Goal: Task Accomplishment & Management: Complete application form

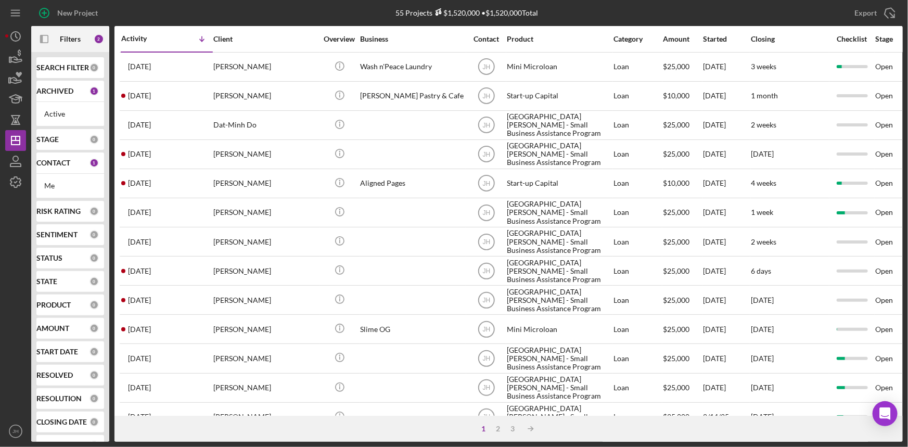
click at [60, 302] on b "PRODUCT" at bounding box center [53, 305] width 34 height 8
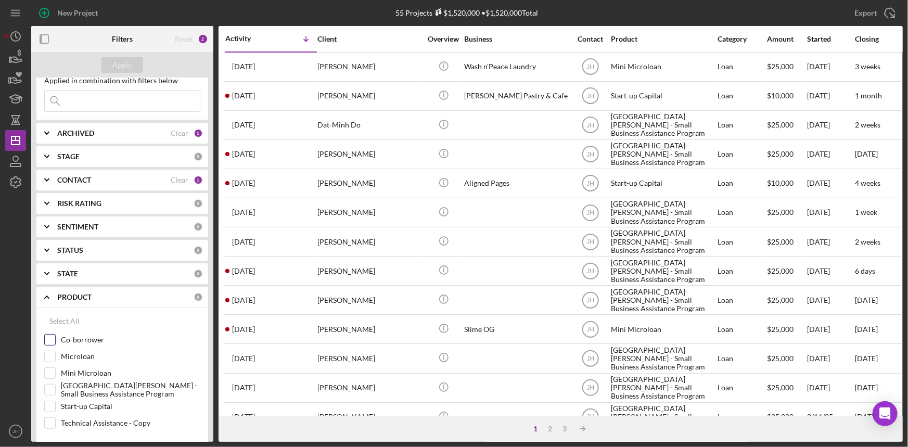
scroll to position [47, 0]
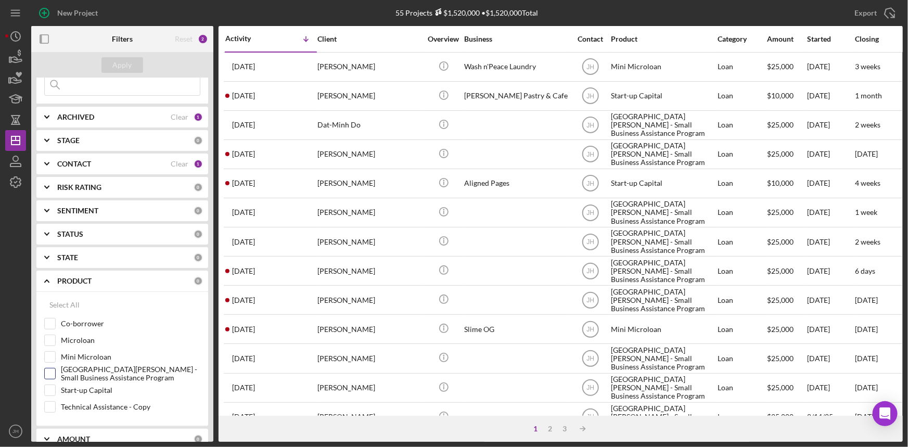
click at [87, 370] on label "[GEOGRAPHIC_DATA][PERSON_NAME] - Small Business Assistance Program" at bounding box center [130, 373] width 139 height 10
click at [55, 370] on input "[GEOGRAPHIC_DATA][PERSON_NAME] - Small Business Assistance Program" at bounding box center [50, 373] width 10 height 10
checkbox input "true"
click at [123, 68] on div "Apply" at bounding box center [122, 65] width 19 height 16
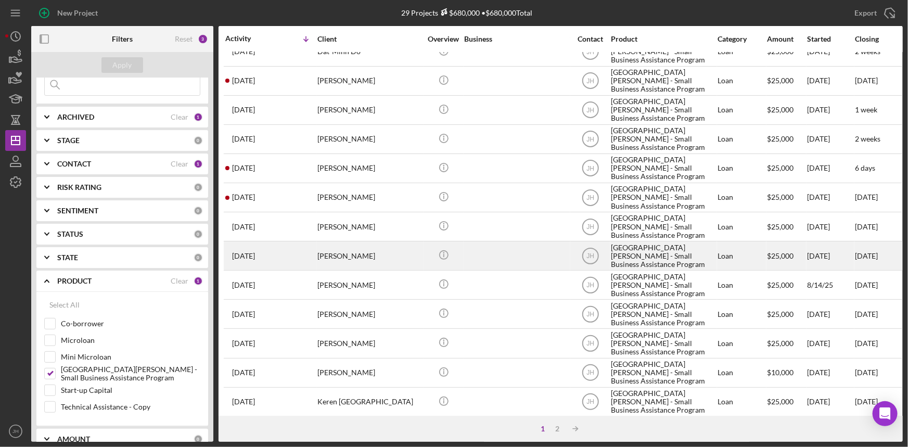
scroll to position [0, 0]
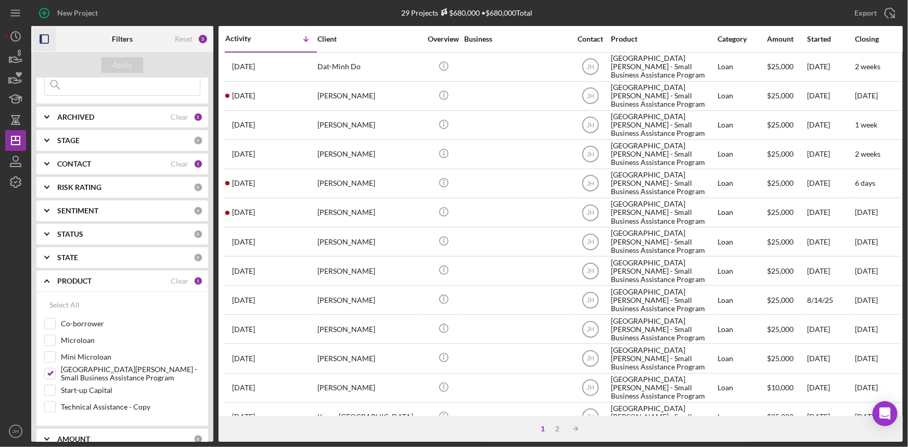
click at [49, 40] on icon "button" at bounding box center [44, 39] width 23 height 23
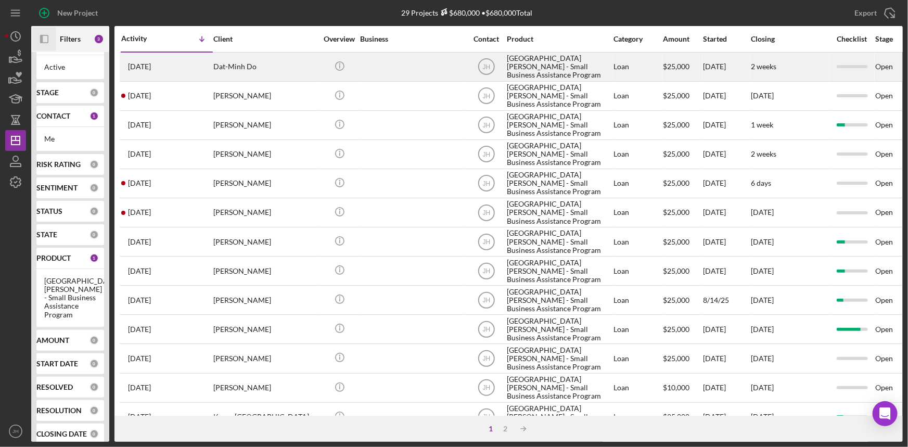
click at [413, 60] on div at bounding box center [412, 67] width 104 height 28
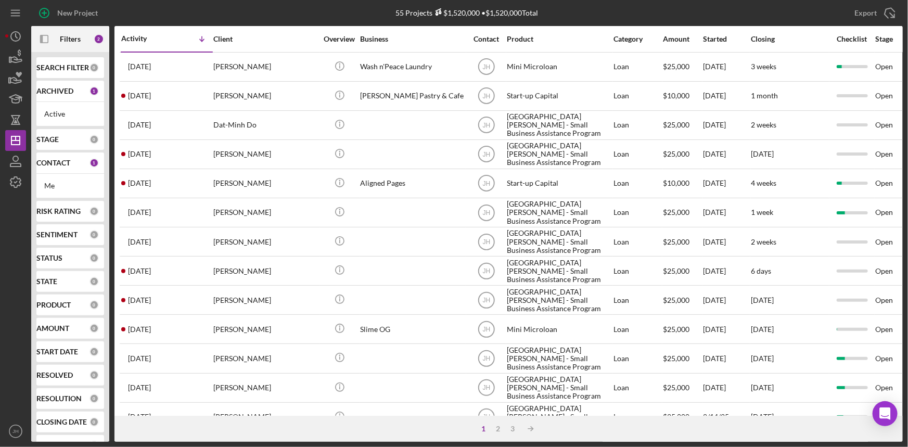
click at [64, 302] on b "PRODUCT" at bounding box center [53, 305] width 34 height 8
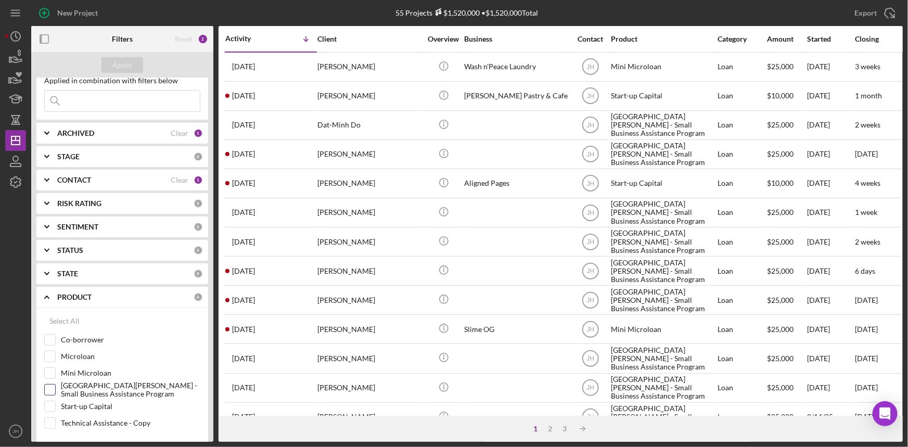
scroll to position [47, 0]
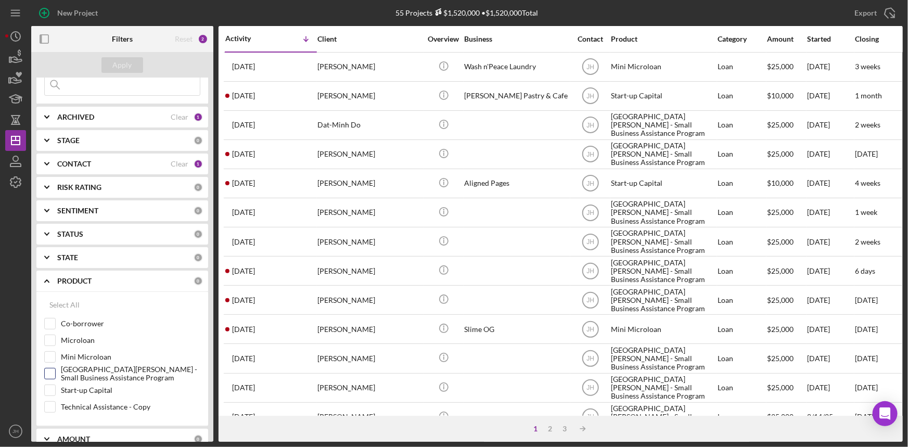
click at [95, 375] on label "[GEOGRAPHIC_DATA][PERSON_NAME] - Small Business Assistance Program" at bounding box center [130, 373] width 139 height 10
click at [55, 375] on input "[GEOGRAPHIC_DATA][PERSON_NAME] - Small Business Assistance Program" at bounding box center [50, 373] width 10 height 10
checkbox input "true"
click at [130, 65] on div "Apply" at bounding box center [122, 65] width 19 height 16
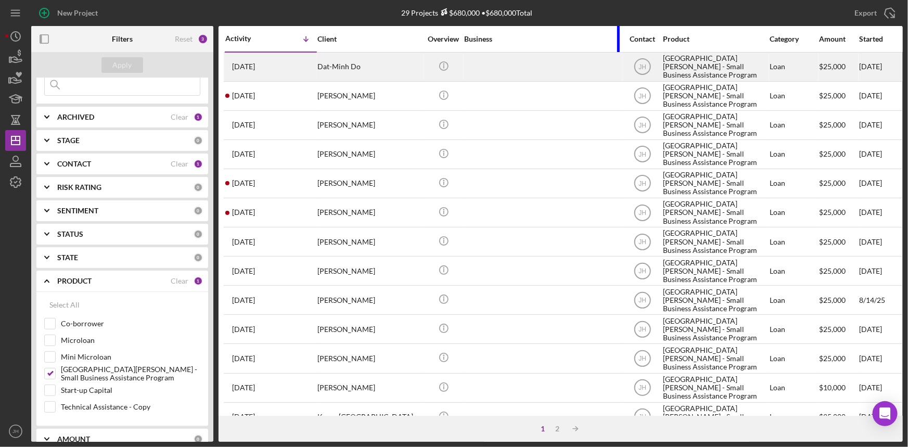
drag, startPoint x: 567, startPoint y: 33, endPoint x: 619, endPoint y: 53, distance: 55.5
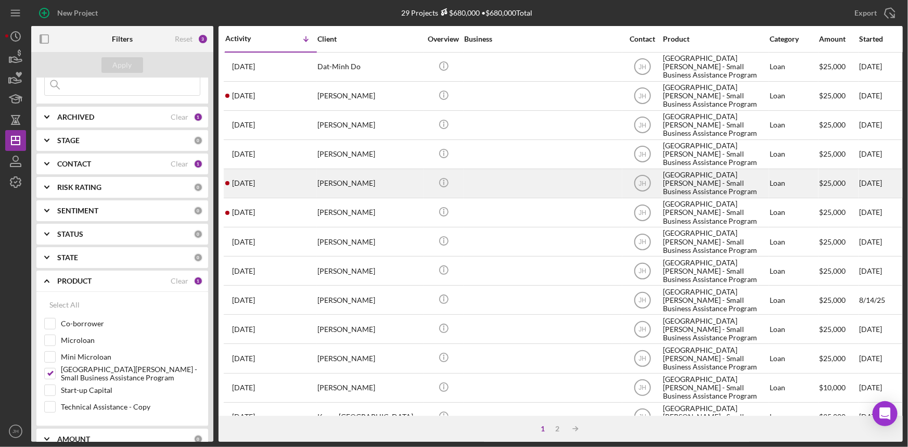
click at [395, 196] on div "[PERSON_NAME]" at bounding box center [369, 184] width 104 height 28
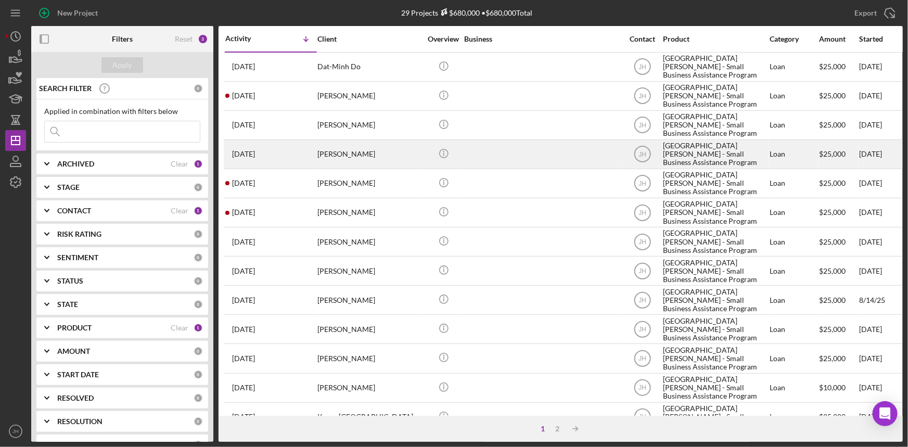
click at [395, 167] on div "[PERSON_NAME]" at bounding box center [369, 154] width 104 height 28
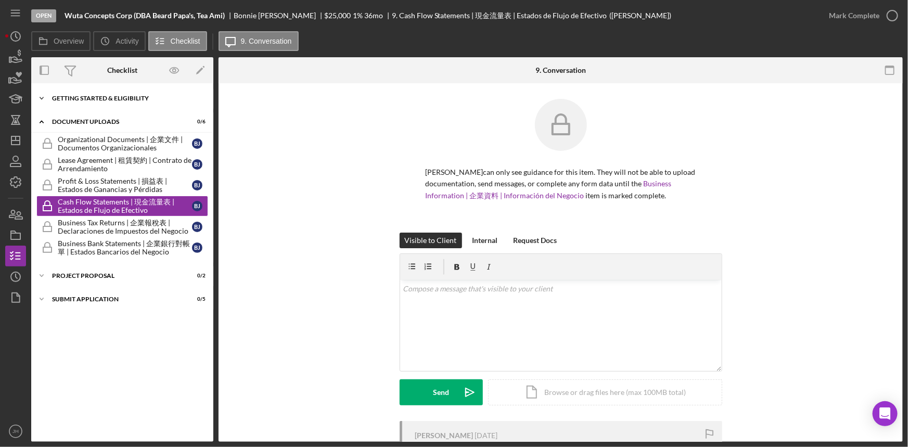
click at [124, 99] on div "Getting Started & Eligibility" at bounding box center [126, 98] width 148 height 6
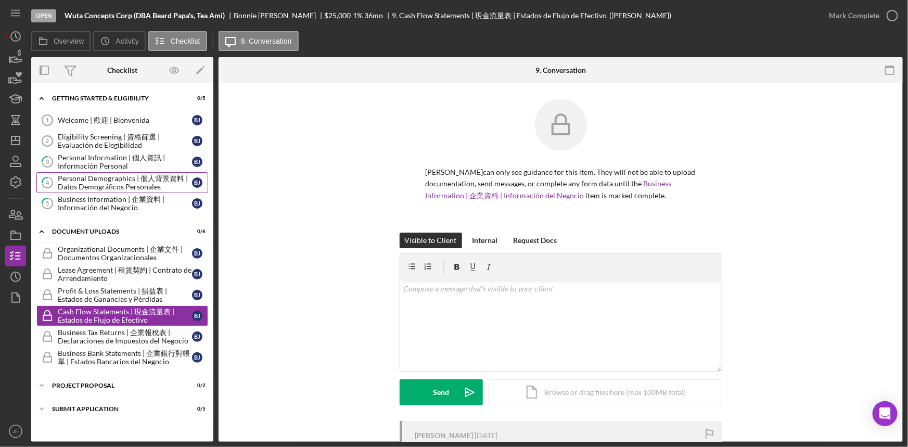
click at [143, 181] on div "Personal Demographics | 個人背景資料 | Datos Demográficos Personales" at bounding box center [125, 182] width 134 height 17
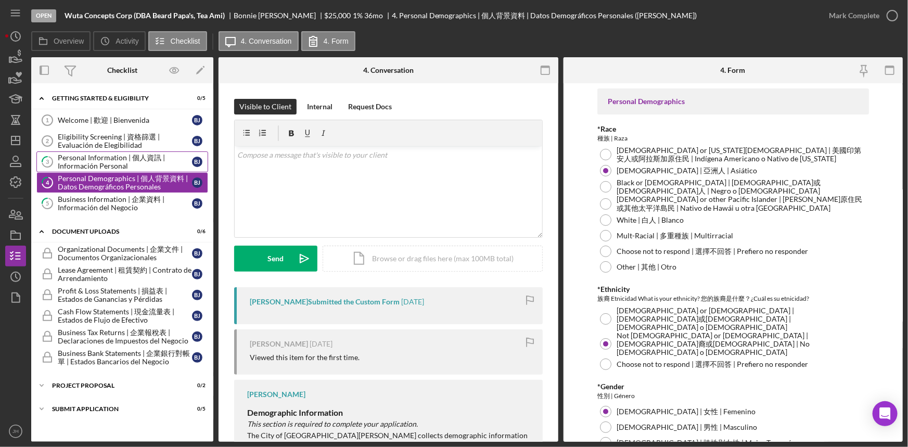
click at [120, 161] on div "Personal Information | 個人資訊 | Información Personal" at bounding box center [125, 161] width 134 height 17
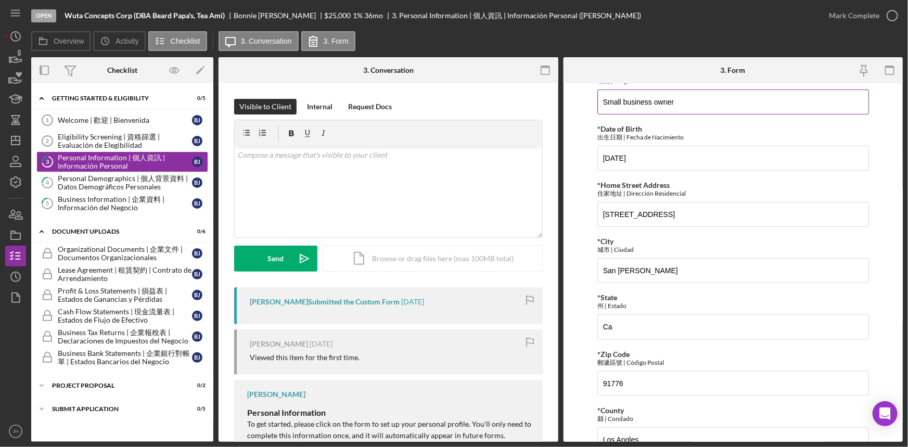
scroll to position [236, 0]
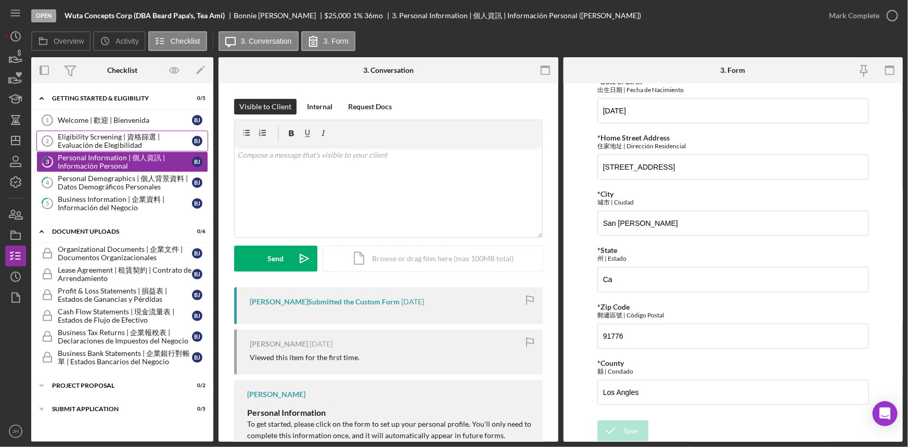
click at [146, 135] on div "Eligibility Screening | 資格篩選 | Evaluación de Elegibilidad" at bounding box center [125, 141] width 134 height 17
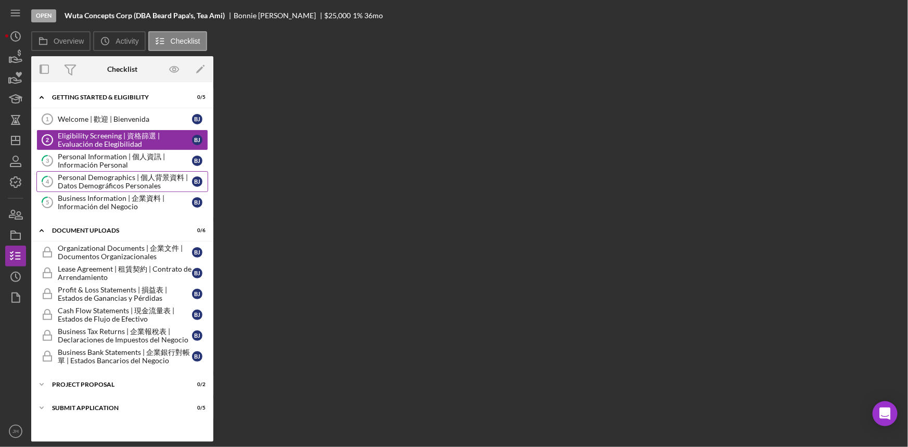
click at [144, 177] on div "Personal Demographics | 個人背景資料 | Datos Demográficos Personales" at bounding box center [125, 181] width 134 height 17
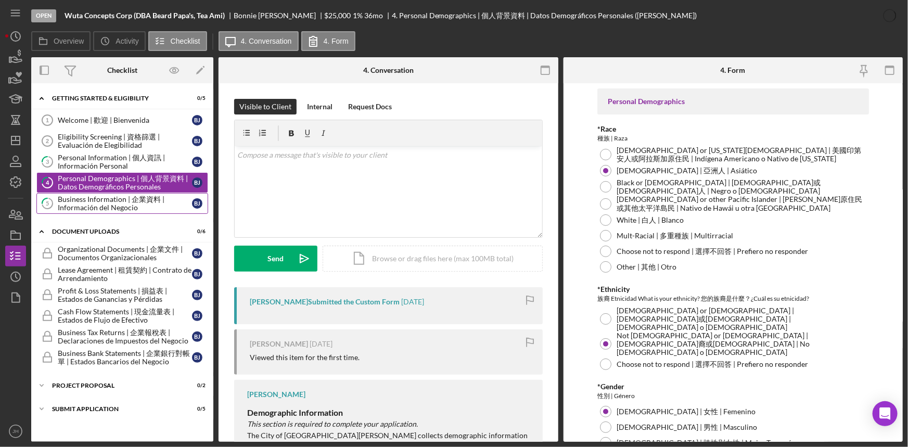
click at [144, 202] on div "Business Information | 企業資料 | Información del Negocio" at bounding box center [125, 203] width 134 height 17
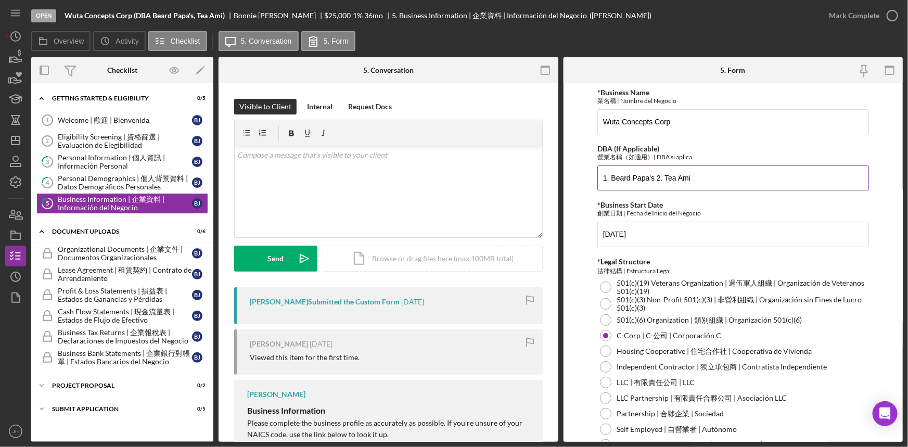
click at [696, 176] on input "1. Beard Papa's 2. Tea Ami" at bounding box center [733, 177] width 272 height 25
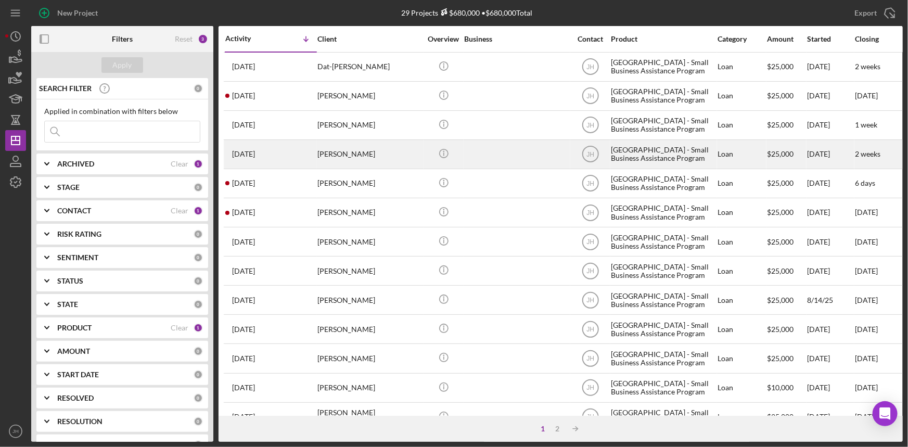
click at [296, 146] on div "3 weeks ago Bonnie Jiang" at bounding box center [270, 154] width 91 height 28
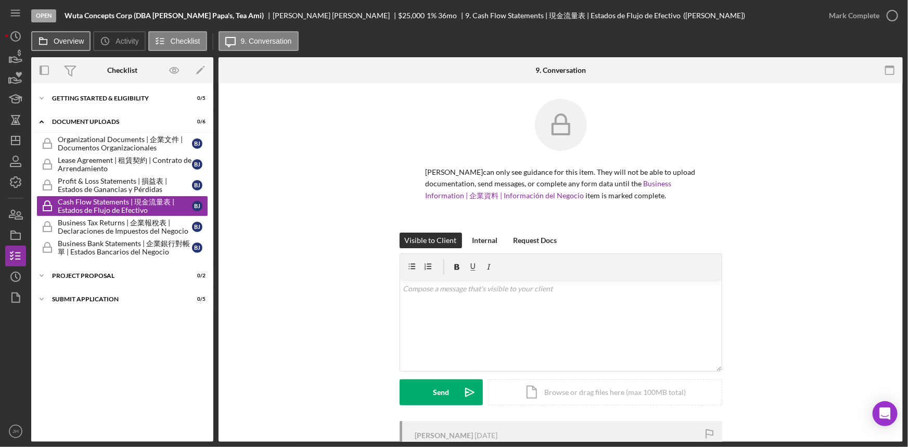
click at [62, 35] on button "Overview" at bounding box center [60, 41] width 59 height 20
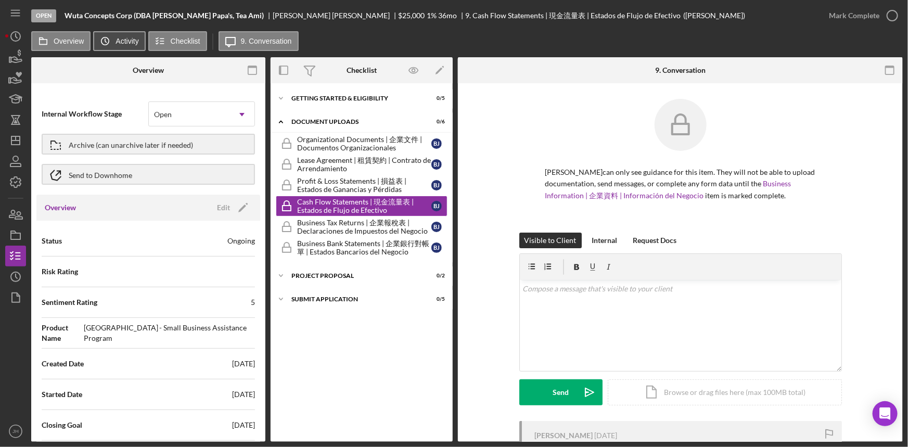
click at [104, 42] on icon "Icon/History" at bounding box center [105, 41] width 21 height 21
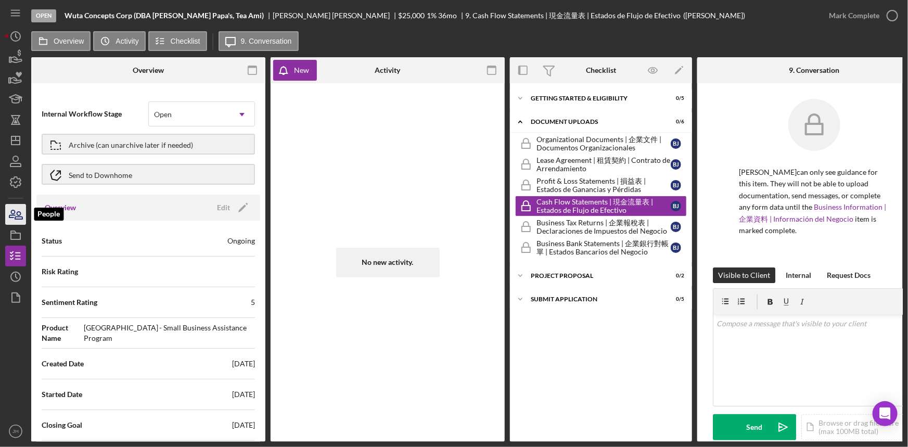
click at [10, 213] on icon "button" at bounding box center [16, 214] width 26 height 26
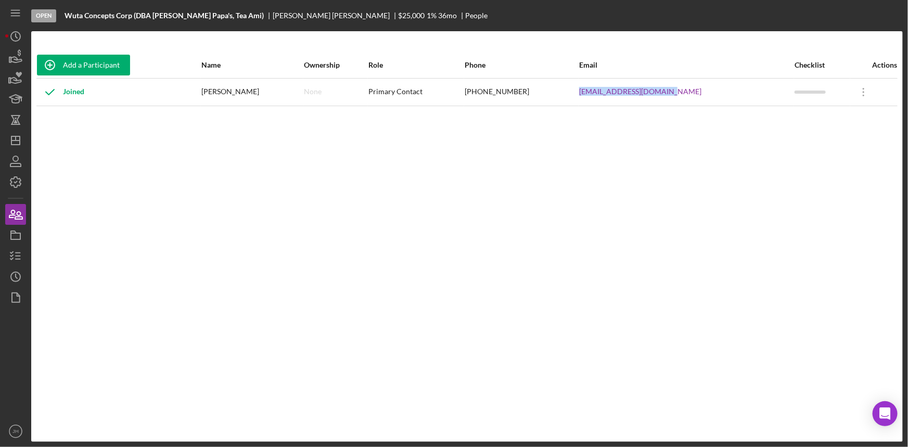
drag, startPoint x: 701, startPoint y: 90, endPoint x: 591, endPoint y: 94, distance: 110.3
click at [591, 94] on tr "Joined Bonnie Jiang None Primary Contact (626) 366-0933 beardpapasmpk@gmail.com…" at bounding box center [466, 92] width 861 height 28
copy tr "beardpapasmpk@gmail.com"
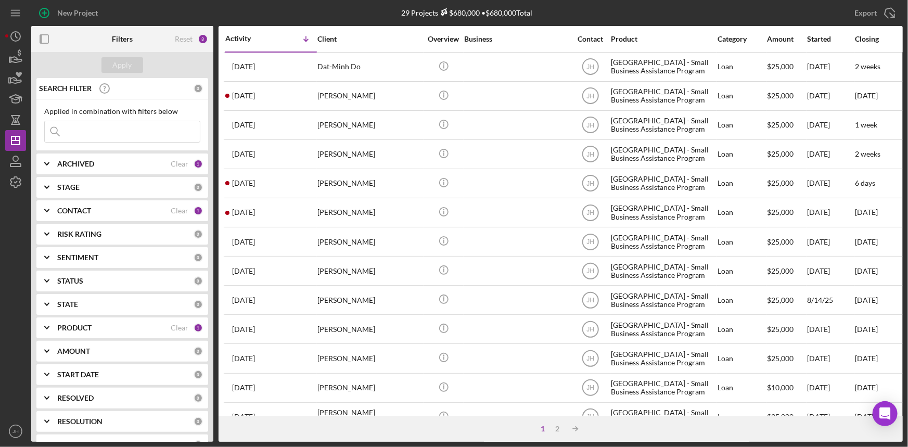
click at [109, 325] on div "PRODUCT" at bounding box center [113, 328] width 113 height 8
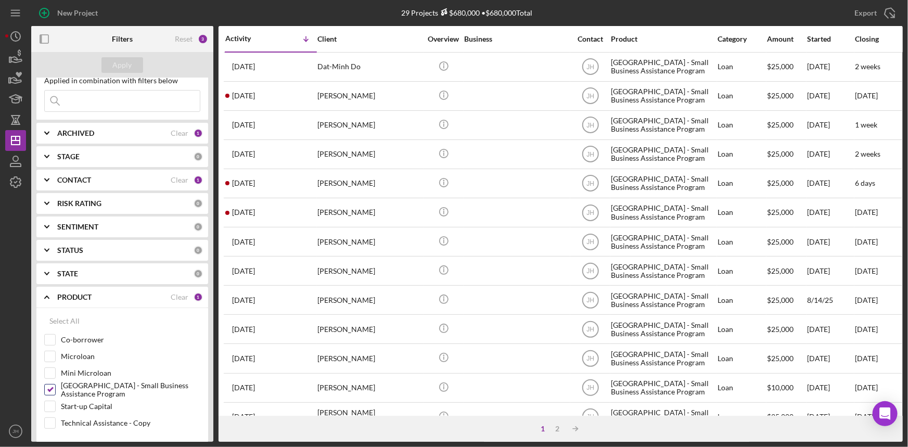
scroll to position [47, 0]
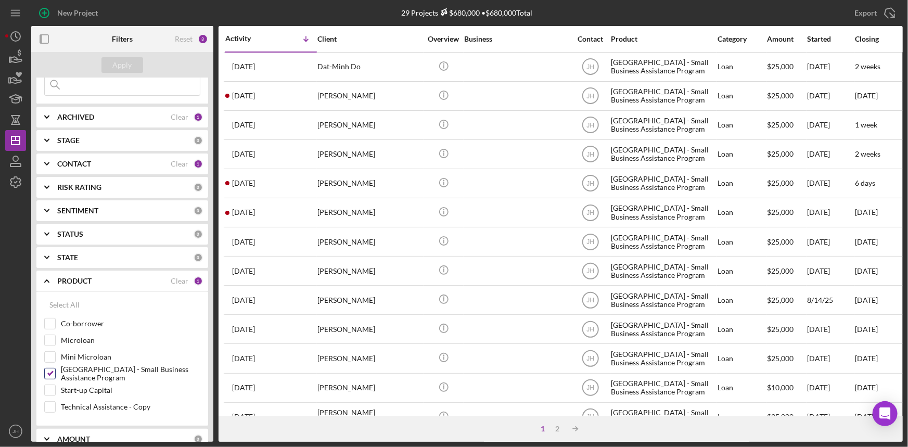
click at [127, 376] on label "[GEOGRAPHIC_DATA][PERSON_NAME] - Small Business Assistance Program" at bounding box center [130, 373] width 139 height 10
click at [55, 376] on input "[GEOGRAPHIC_DATA][PERSON_NAME] - Small Business Assistance Program" at bounding box center [50, 373] width 10 height 10
checkbox input "false"
click at [83, 354] on label "Mini Microloan" at bounding box center [130, 357] width 139 height 10
click at [55, 354] on input "Mini Microloan" at bounding box center [50, 357] width 10 height 10
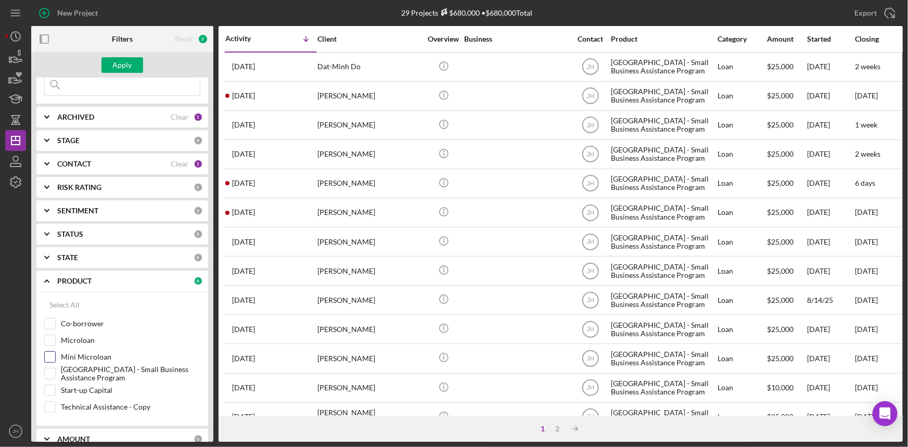
checkbox input "true"
click at [125, 60] on div "Apply" at bounding box center [122, 65] width 19 height 16
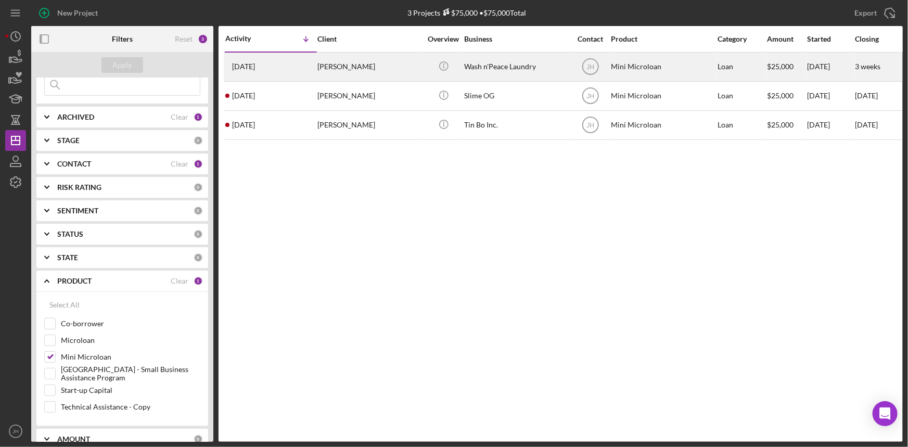
click at [374, 54] on div "[PERSON_NAME]" at bounding box center [369, 67] width 104 height 28
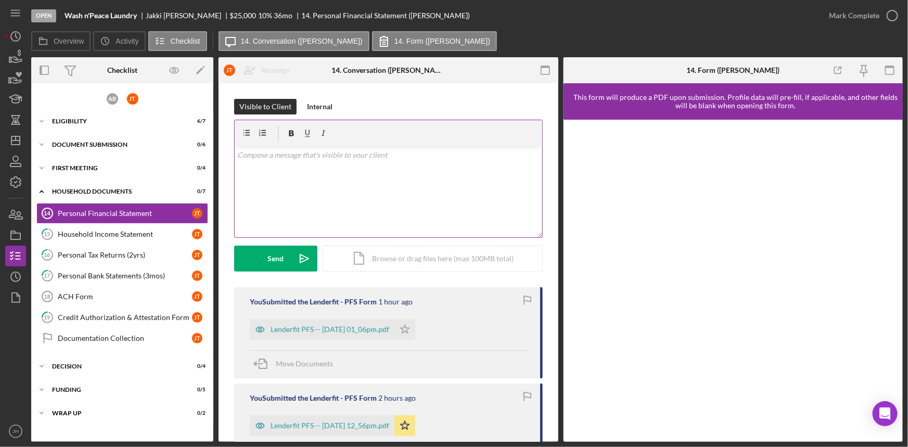
scroll to position [47, 0]
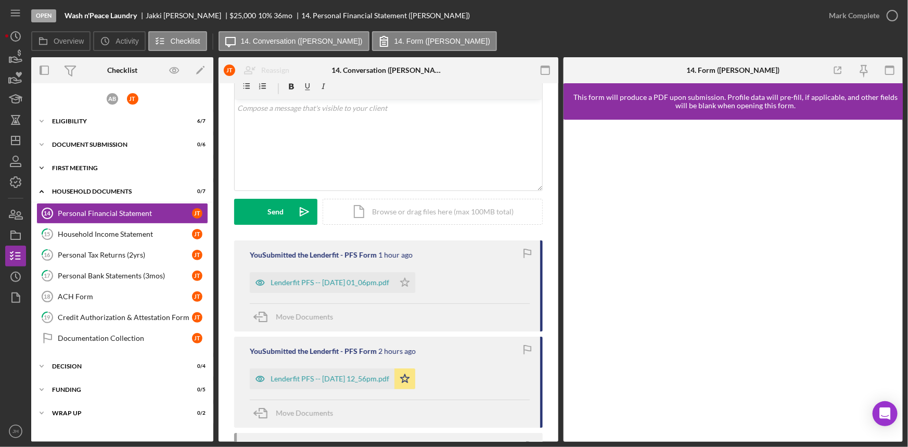
click at [93, 161] on div "Icon/Expander First Meeting 0 / 4" at bounding box center [122, 168] width 182 height 21
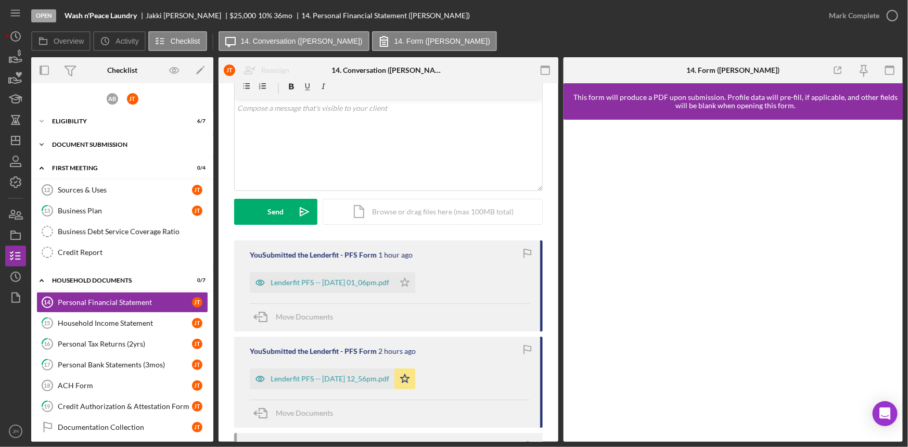
click at [99, 141] on div "Document Submission" at bounding box center [126, 144] width 148 height 6
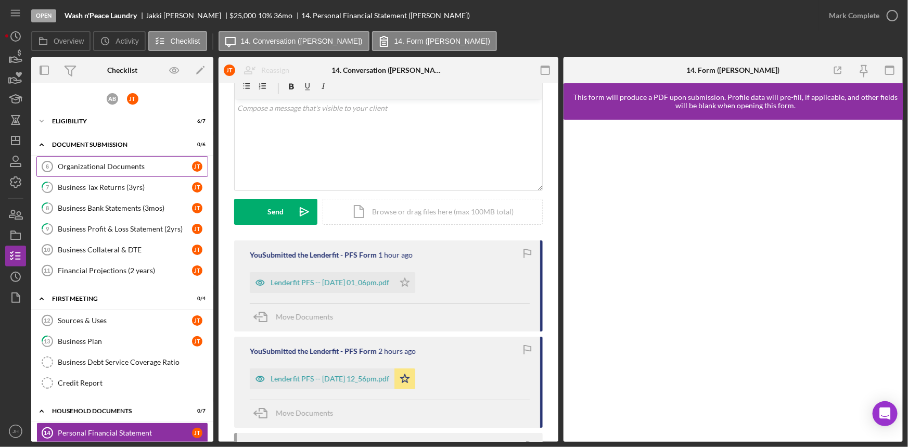
click at [126, 163] on div "Organizational Documents" at bounding box center [125, 166] width 134 height 8
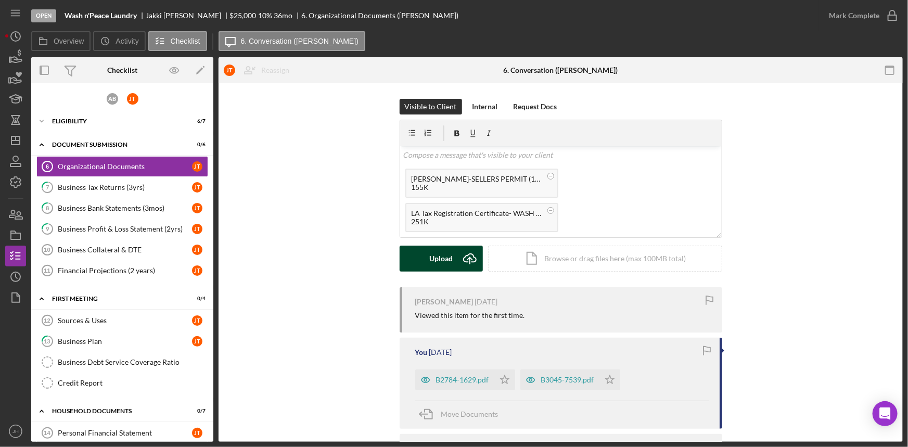
click at [458, 257] on icon "Icon/Upload" at bounding box center [470, 259] width 26 height 26
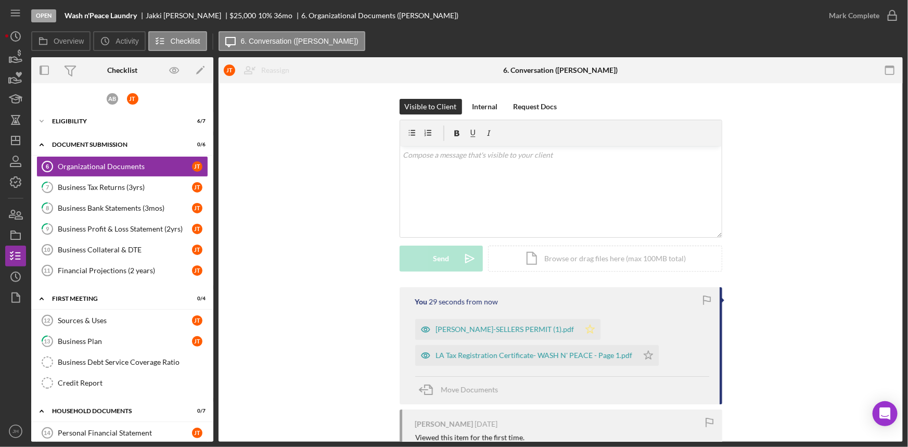
click at [590, 333] on icon "Icon/Star" at bounding box center [590, 329] width 21 height 21
click at [647, 354] on polygon "button" at bounding box center [647, 355] width 9 height 8
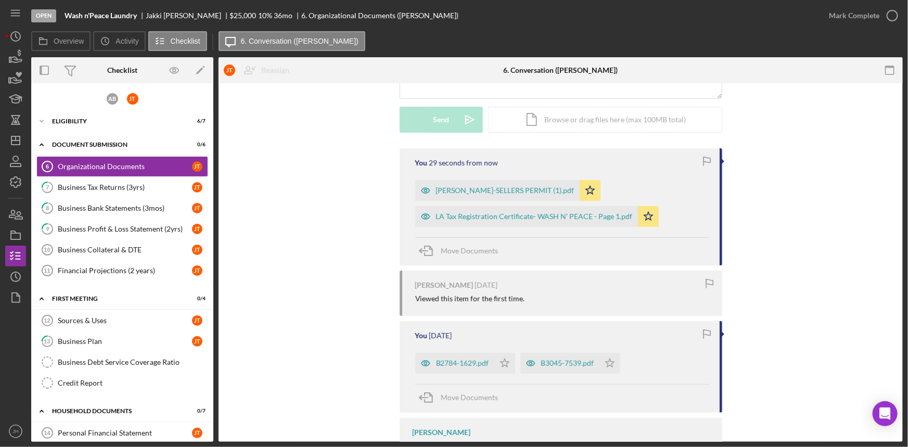
scroll to position [141, 0]
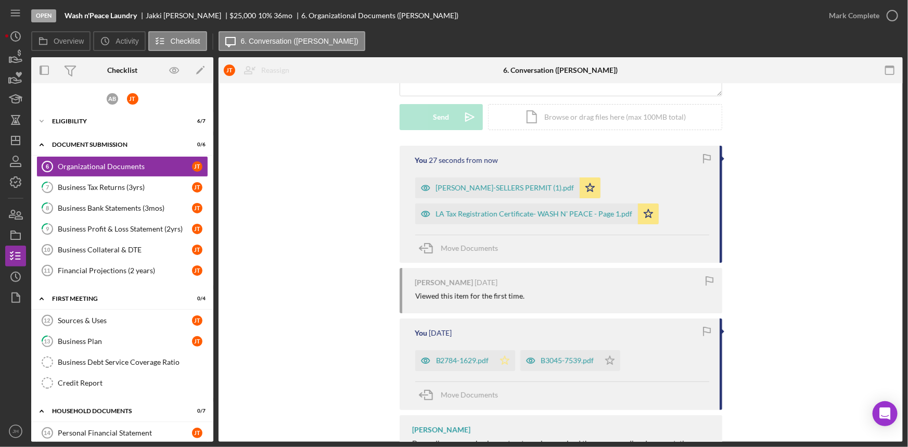
click at [507, 361] on icon "Icon/Star" at bounding box center [504, 360] width 21 height 21
click at [609, 363] on polygon "button" at bounding box center [609, 360] width 9 height 8
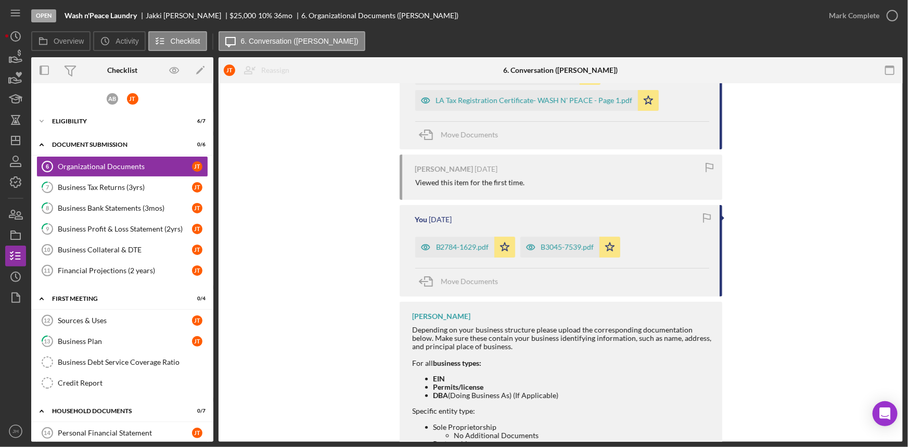
scroll to position [284, 0]
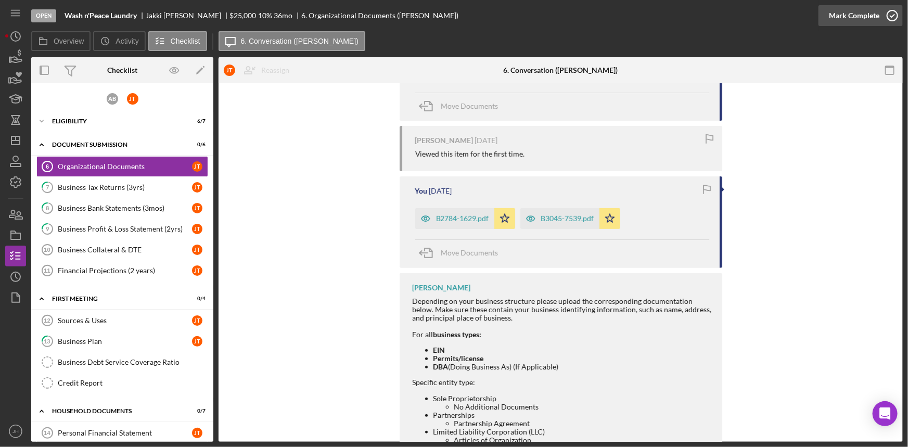
click at [877, 16] on div "Mark Complete" at bounding box center [854, 15] width 50 height 21
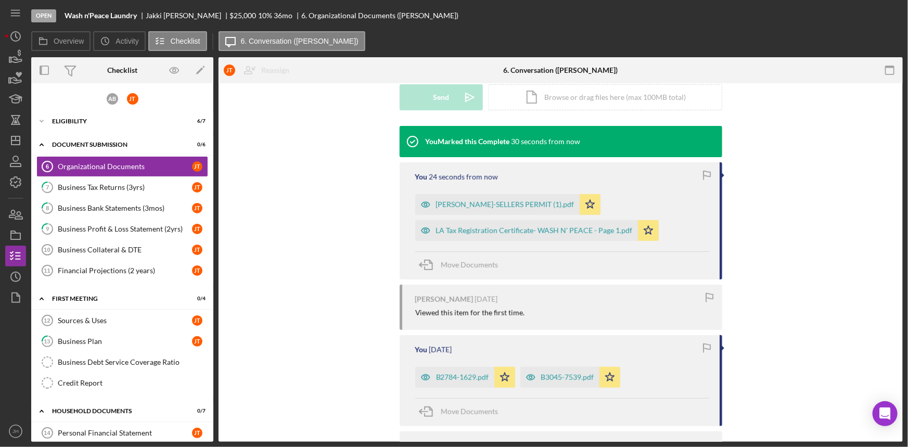
scroll to position [463, 0]
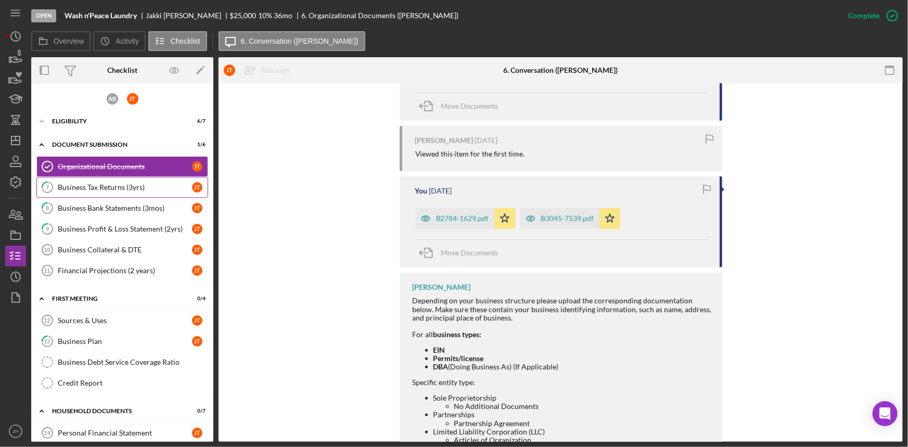
click at [117, 180] on link "7 Business Tax Returns (3yrs) J T" at bounding box center [122, 187] width 172 height 21
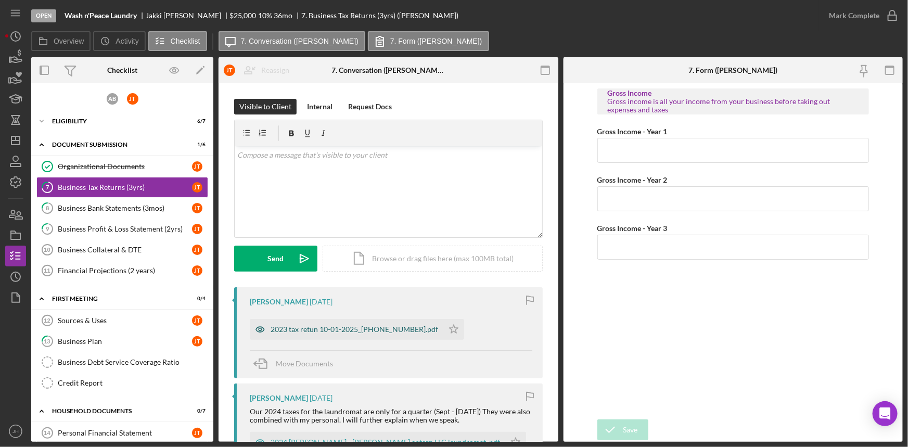
click at [368, 324] on div "2023 tax retun 10-01-2025_17-19-54-132.pdf" at bounding box center [347, 329] width 194 height 21
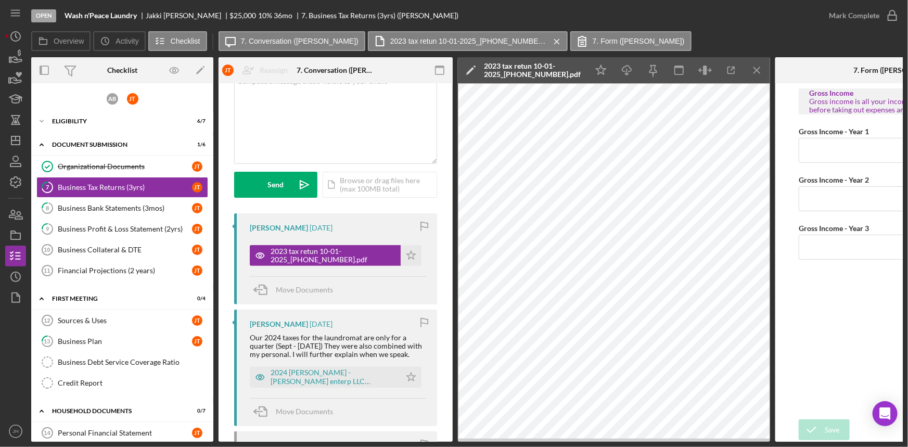
scroll to position [189, 0]
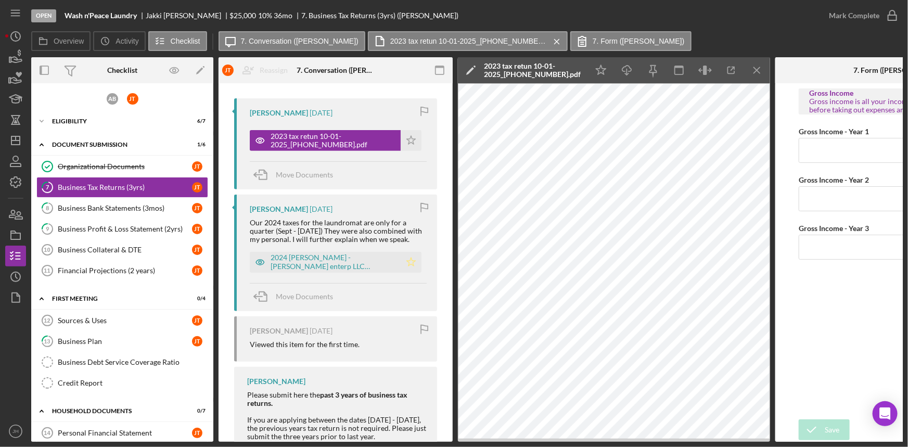
click at [411, 266] on icon "Icon/Star" at bounding box center [411, 262] width 21 height 21
click at [885, 8] on icon "button" at bounding box center [892, 16] width 26 height 26
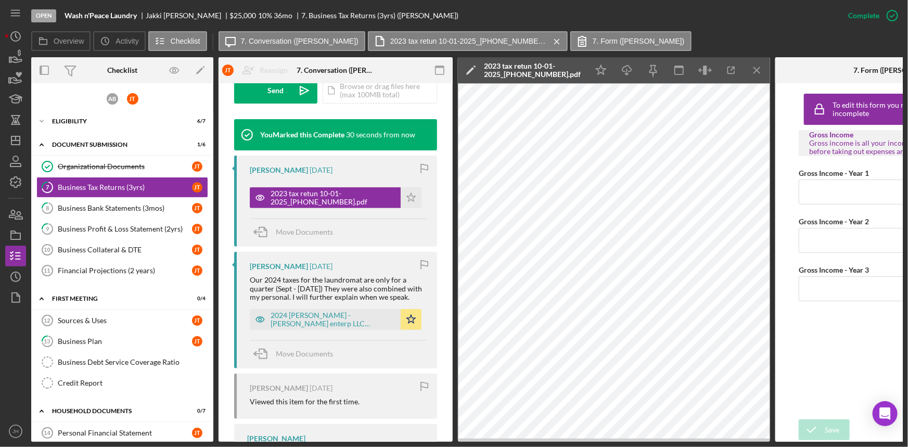
scroll to position [343, 0]
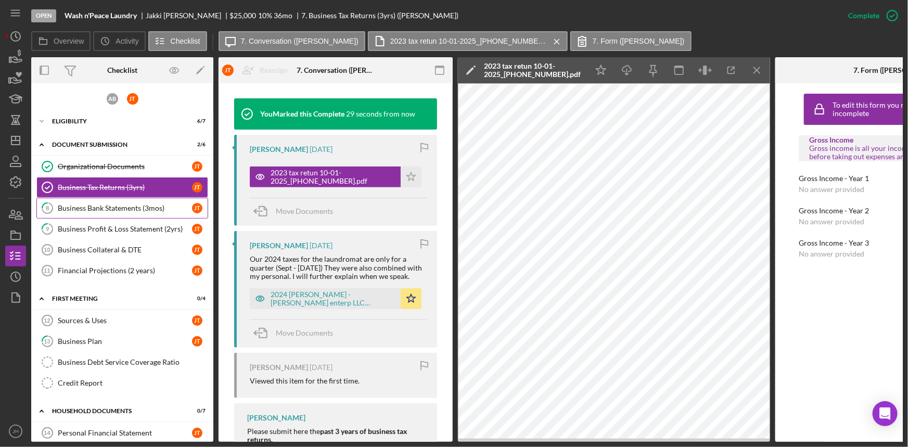
click at [112, 207] on div "Business Bank Statements (3mos)" at bounding box center [125, 208] width 134 height 8
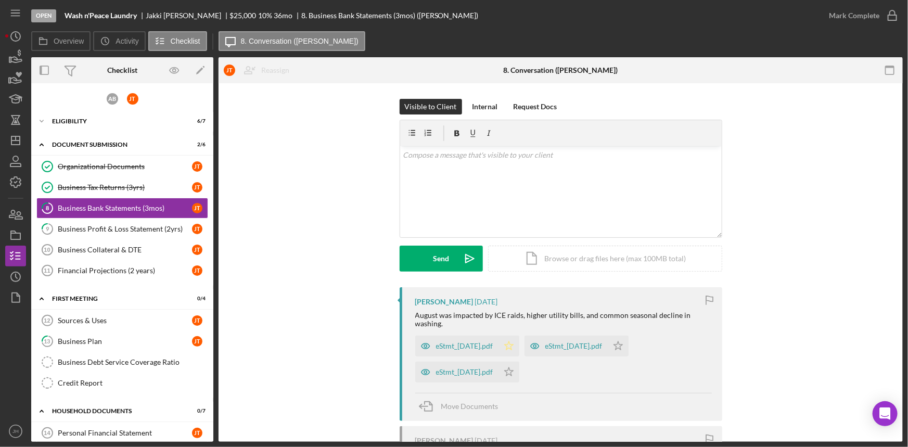
click at [519, 351] on icon "Icon/Star" at bounding box center [508, 346] width 21 height 21
click at [628, 349] on icon "Icon/Star" at bounding box center [618, 346] width 21 height 21
click at [519, 376] on icon "Icon/Star" at bounding box center [508, 372] width 21 height 21
click at [890, 24] on icon "button" at bounding box center [892, 16] width 26 height 26
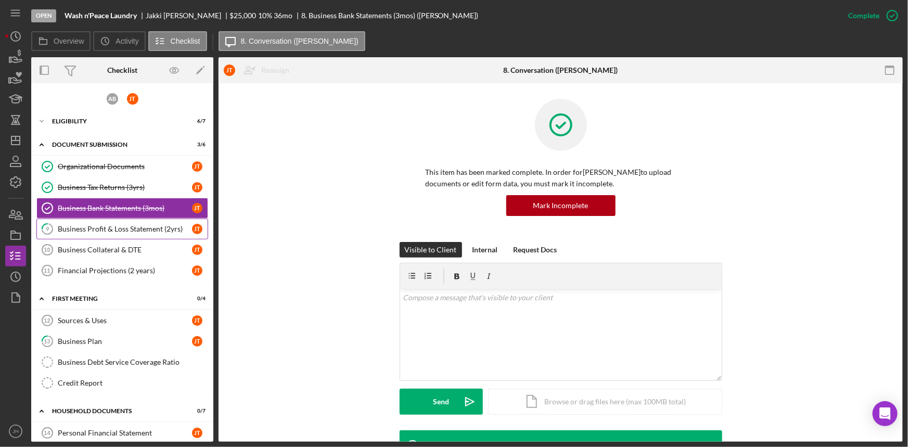
click at [126, 226] on div "Business Profit & Loss Statement (2yrs)" at bounding box center [125, 229] width 134 height 8
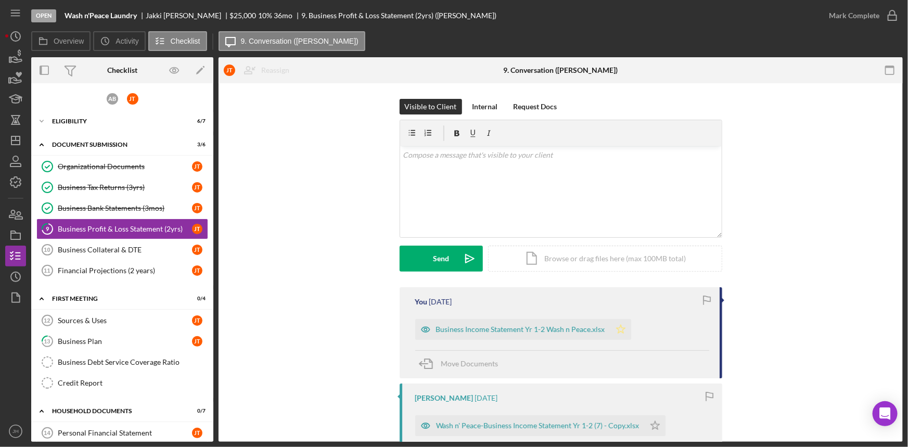
click at [620, 332] on polygon "button" at bounding box center [620, 329] width 9 height 8
click at [893, 11] on icon "button" at bounding box center [892, 16] width 26 height 26
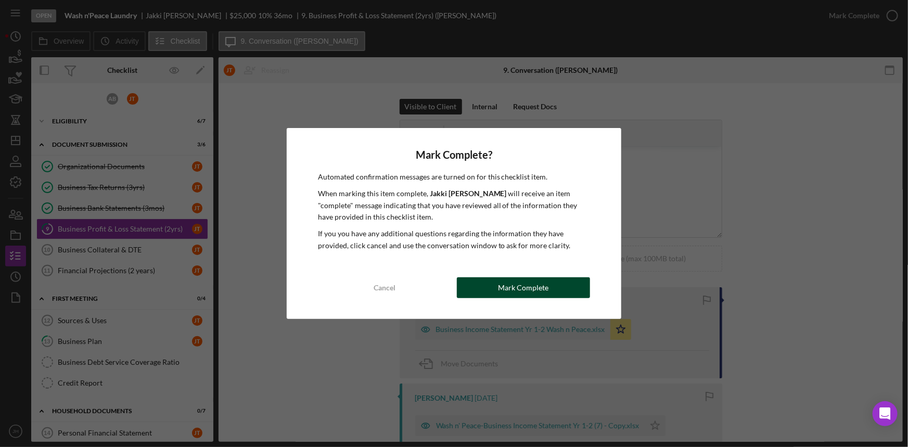
click at [545, 288] on div "Mark Complete" at bounding box center [523, 287] width 50 height 21
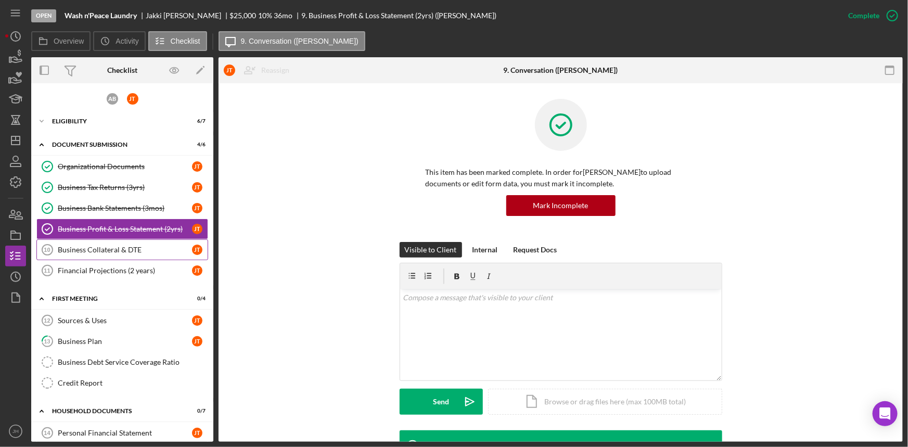
click at [135, 252] on div "Business Collateral & DTE" at bounding box center [125, 250] width 134 height 8
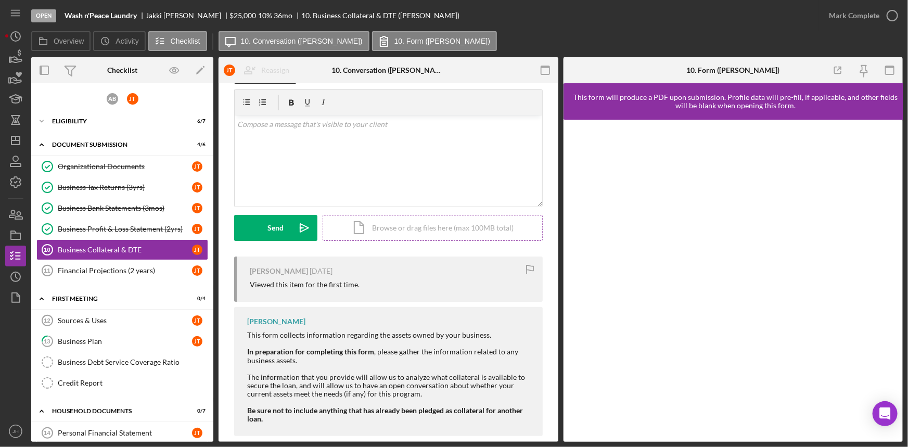
scroll to position [46, 0]
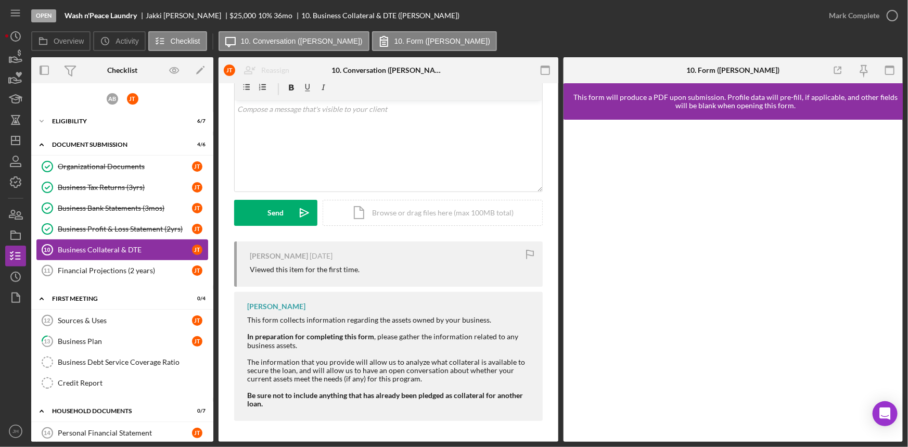
click at [67, 259] on link "Business Collateral & DTE 10 Business Collateral & DTE J T" at bounding box center [122, 249] width 172 height 21
click at [71, 266] on div "Financial Projections (2 years)" at bounding box center [125, 270] width 134 height 8
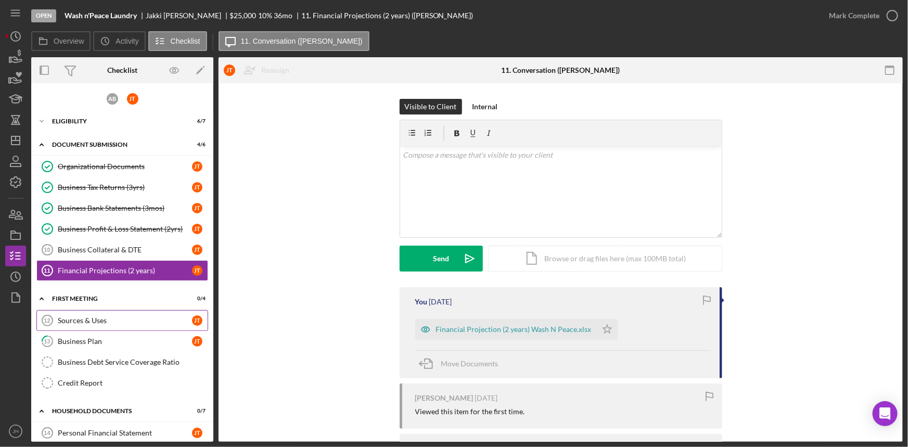
click at [94, 317] on div "Sources & Uses" at bounding box center [125, 320] width 134 height 8
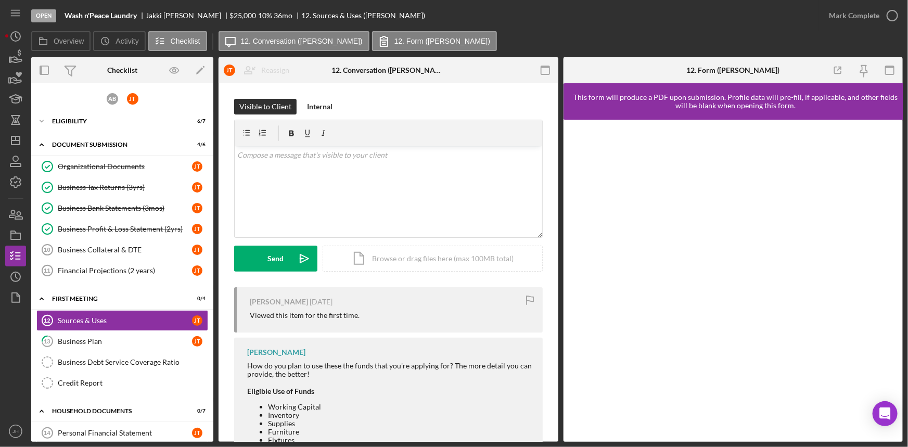
scroll to position [141, 0]
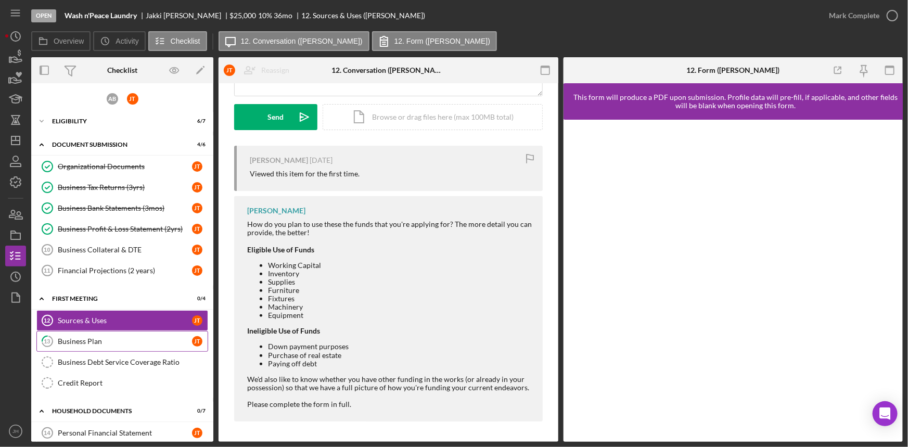
click at [132, 341] on div "Business Plan" at bounding box center [125, 341] width 134 height 8
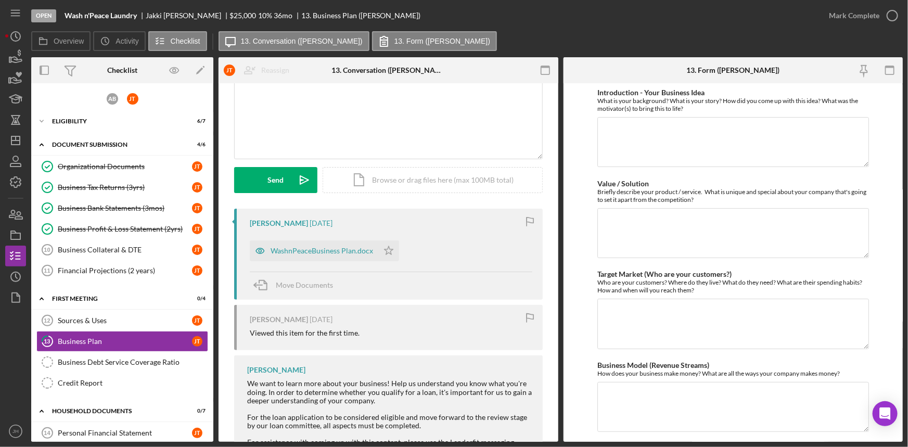
scroll to position [94, 0]
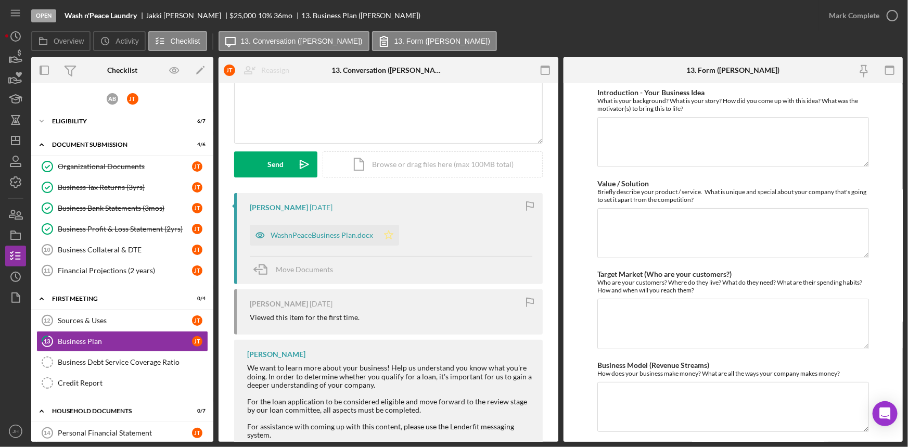
click at [387, 236] on icon "Icon/Star" at bounding box center [388, 235] width 21 height 21
click at [894, 15] on icon "button" at bounding box center [892, 16] width 26 height 26
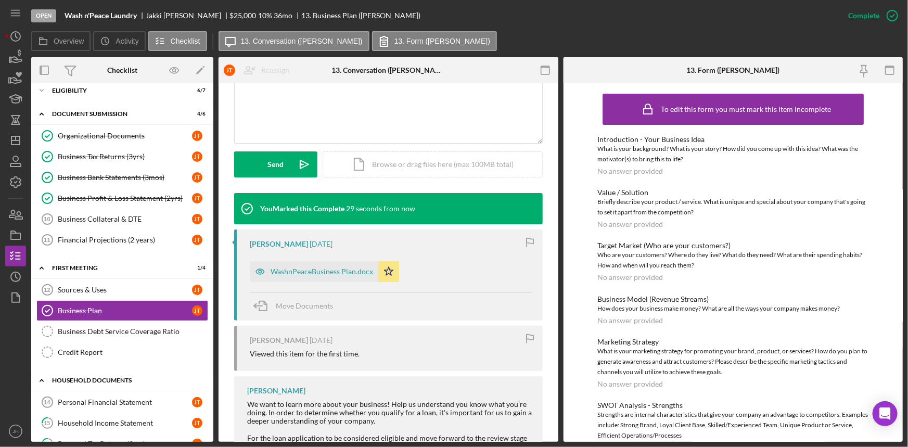
scroll to position [47, 0]
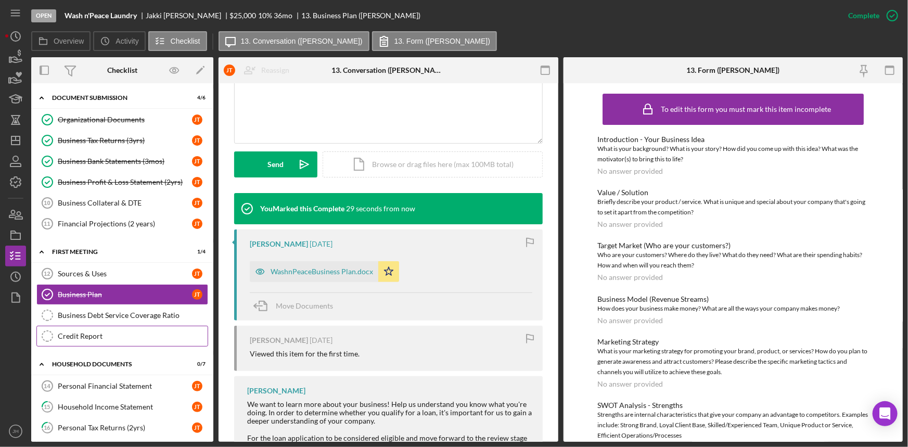
click at [135, 340] on link "Credit Report Credit Report" at bounding box center [122, 336] width 172 height 21
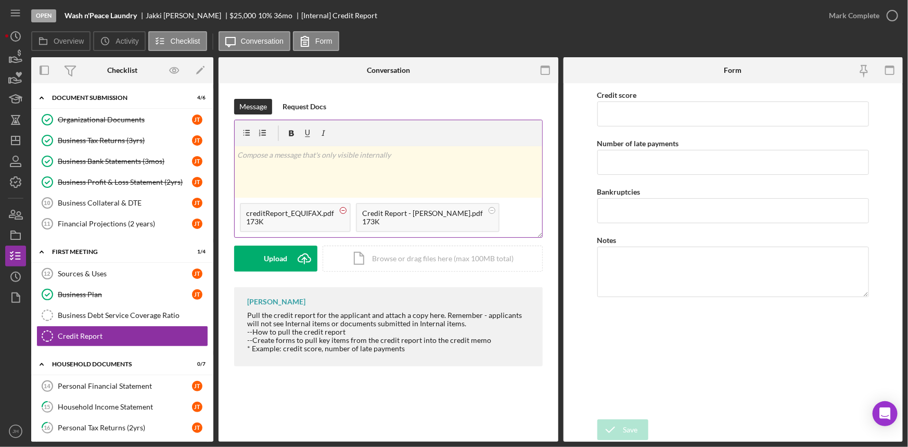
click at [340, 210] on circle at bounding box center [343, 210] width 6 height 6
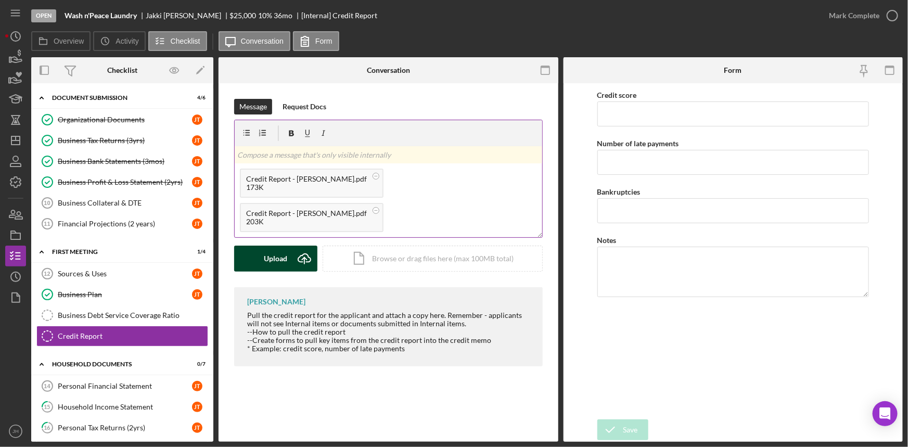
click at [293, 250] on icon "Icon/Upload" at bounding box center [304, 259] width 26 height 26
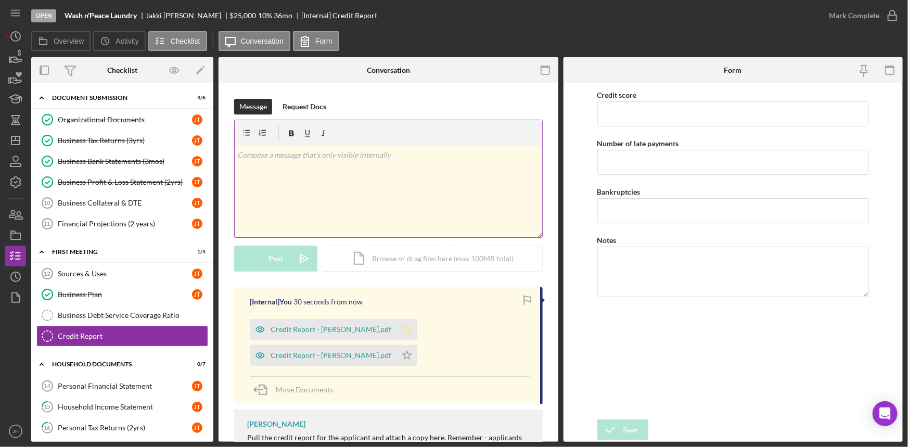
click at [396, 327] on icon "Icon/Star" at bounding box center [406, 329] width 21 height 21
click at [417, 345] on icon "Icon/Star" at bounding box center [406, 355] width 21 height 21
click at [881, 19] on icon "button" at bounding box center [892, 16] width 26 height 26
